Goal: Find specific page/section: Find specific page/section

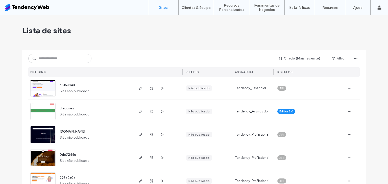
click at [60, 57] on input at bounding box center [59, 58] width 63 height 9
type input "***"
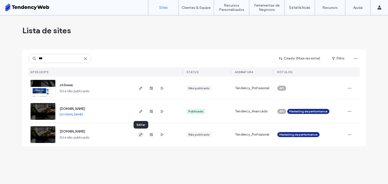
click at [141, 135] on icon "button" at bounding box center [141, 135] width 4 height 4
